Goal: Task Accomplishment & Management: Use online tool/utility

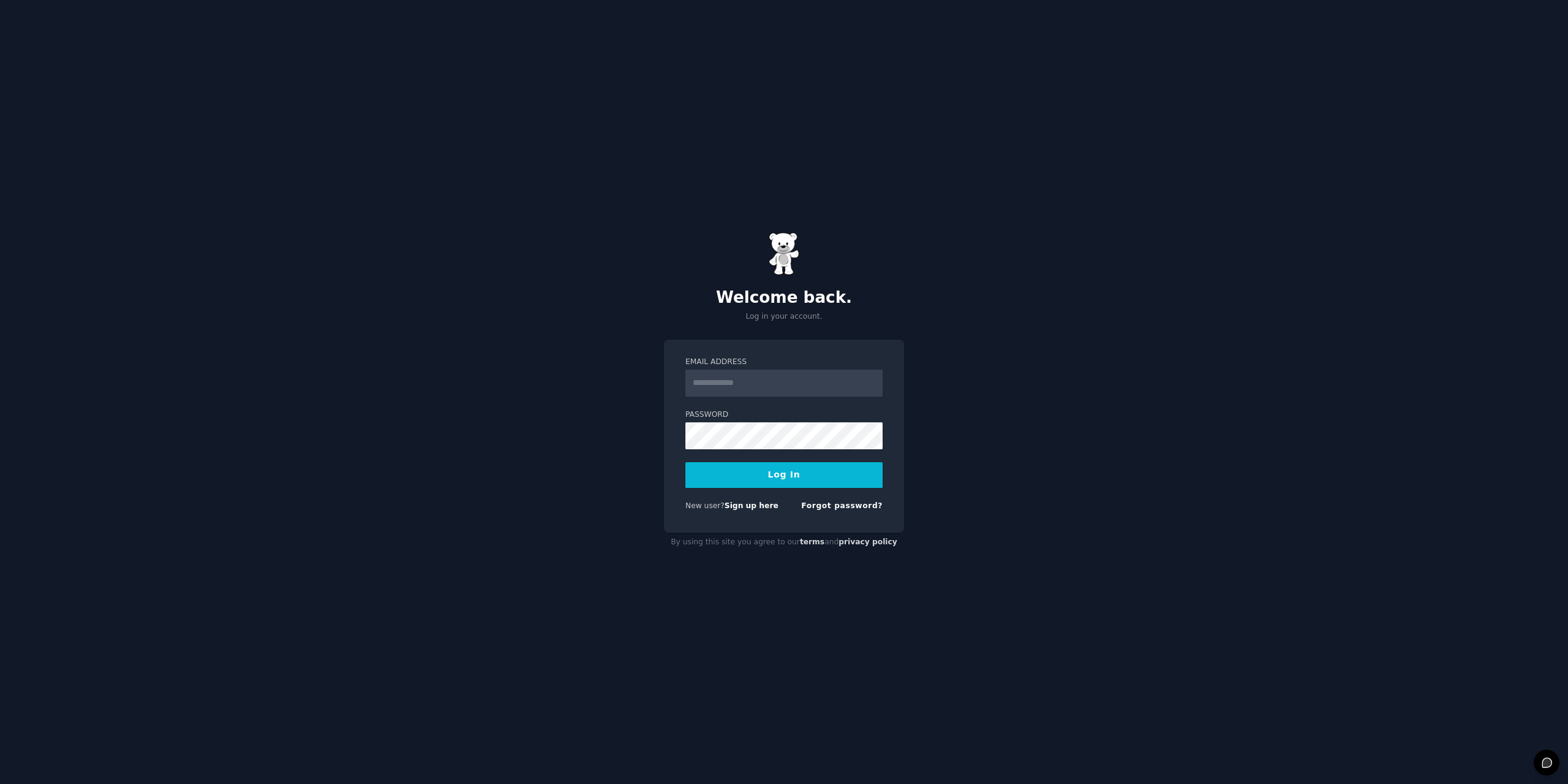
click at [761, 388] on input "Email Address" at bounding box center [784, 383] width 197 height 27
type input "**********"
click at [775, 478] on button "Log In" at bounding box center [784, 475] width 197 height 26
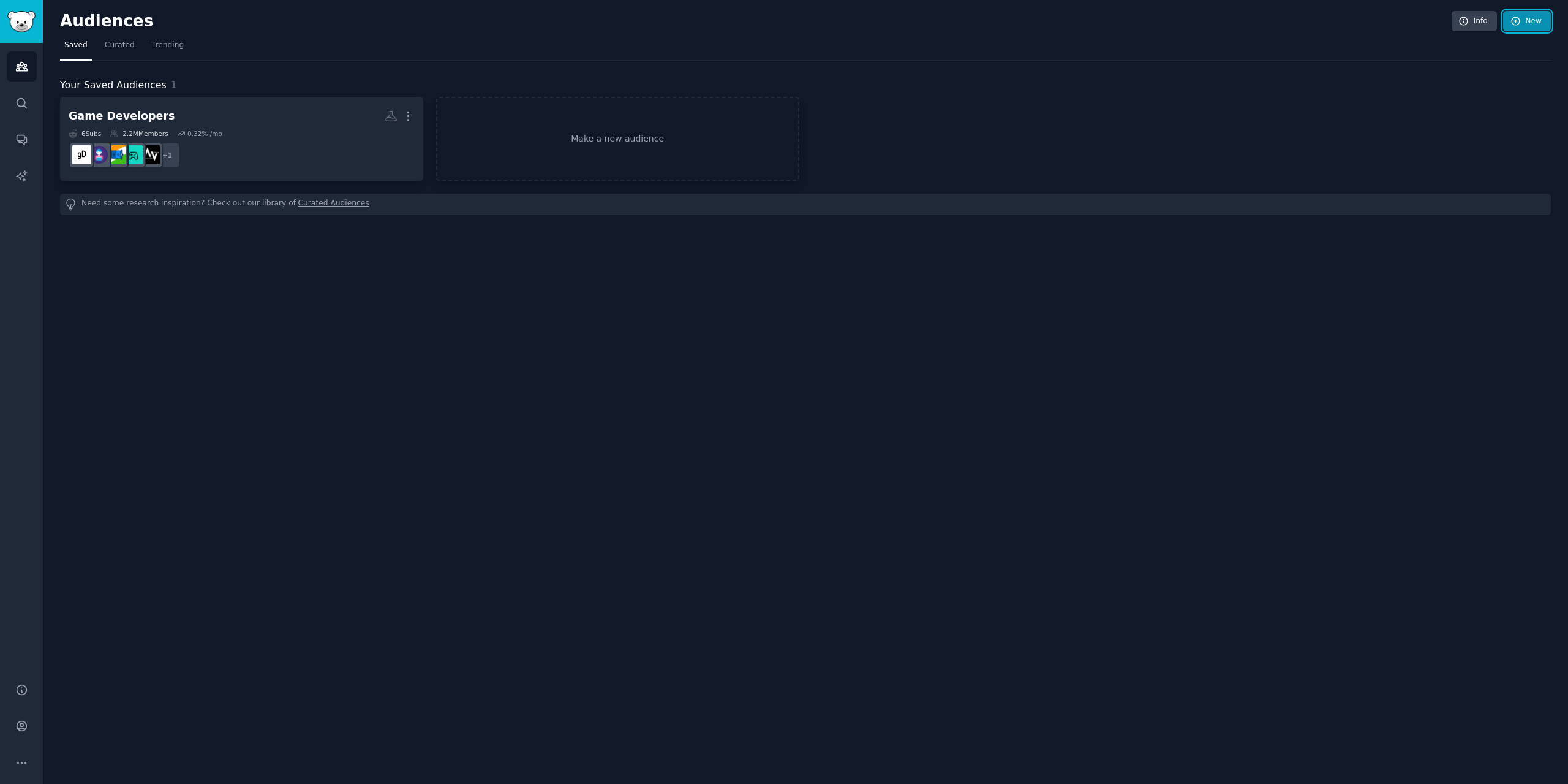
click at [1540, 28] on link "New" at bounding box center [1527, 21] width 47 height 21
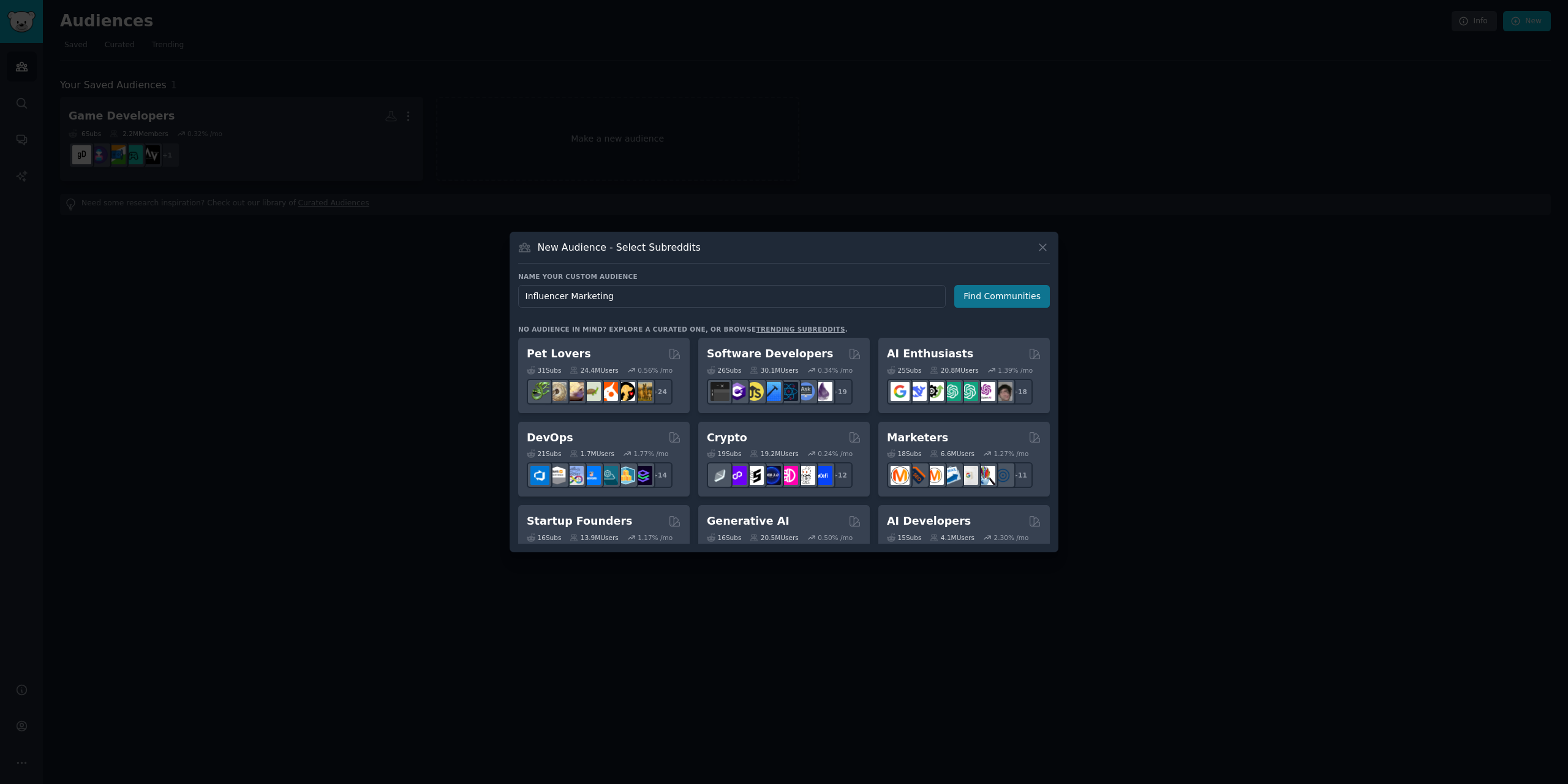
type input "Influencer Marketing"
click at [1012, 301] on button "Find Communities" at bounding box center [1002, 296] width 96 height 23
